Goal: Obtain resource: Download file/media

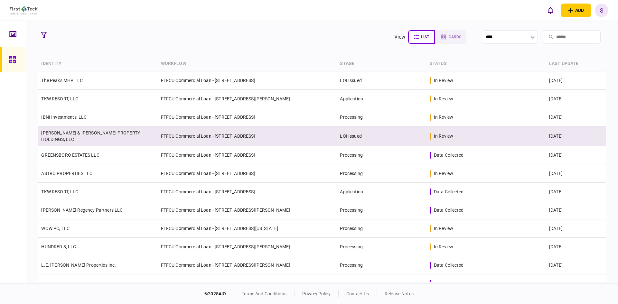
click at [87, 134] on link "CULLUM & KELLEY PROPERTY HOLDINGS, LLC" at bounding box center [90, 136] width 99 height 12
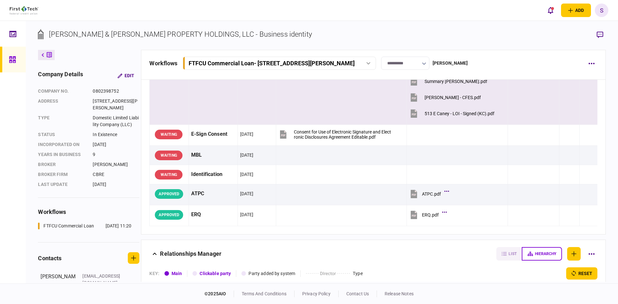
scroll to position [64, 0]
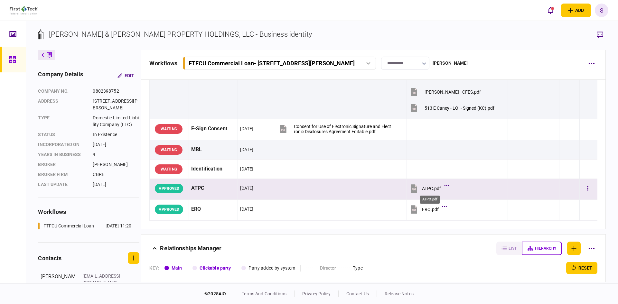
click at [430, 186] on div "ATPC.pdf" at bounding box center [431, 188] width 19 height 5
